Goal: Task Accomplishment & Management: Manage account settings

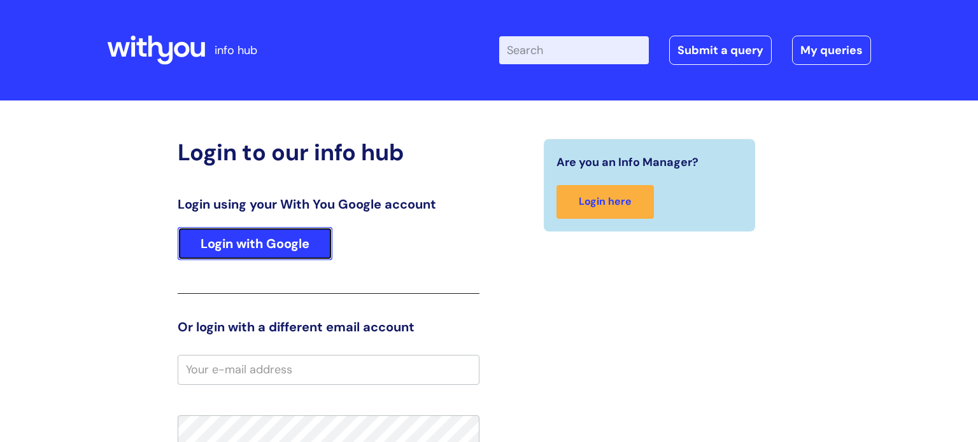
click at [250, 231] on link "Login with Google" at bounding box center [255, 243] width 155 height 33
click at [274, 248] on link "Login with Google" at bounding box center [255, 243] width 155 height 33
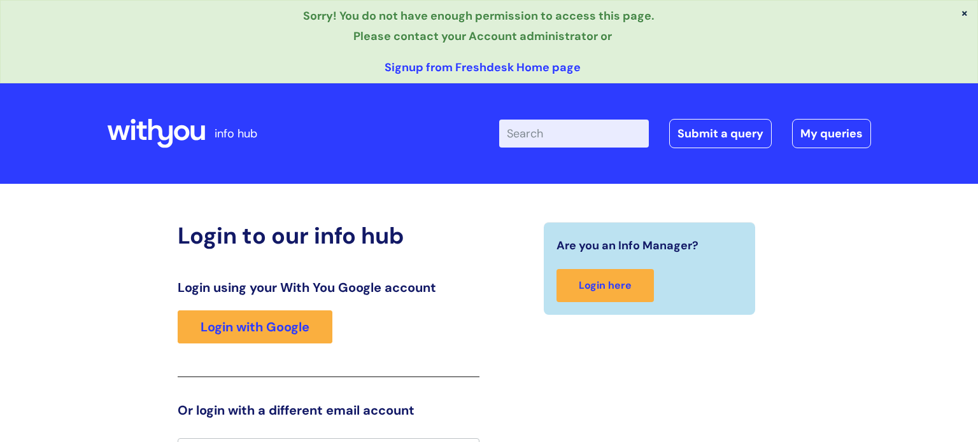
scroll to position [25, 0]
